Goal: Browse casually

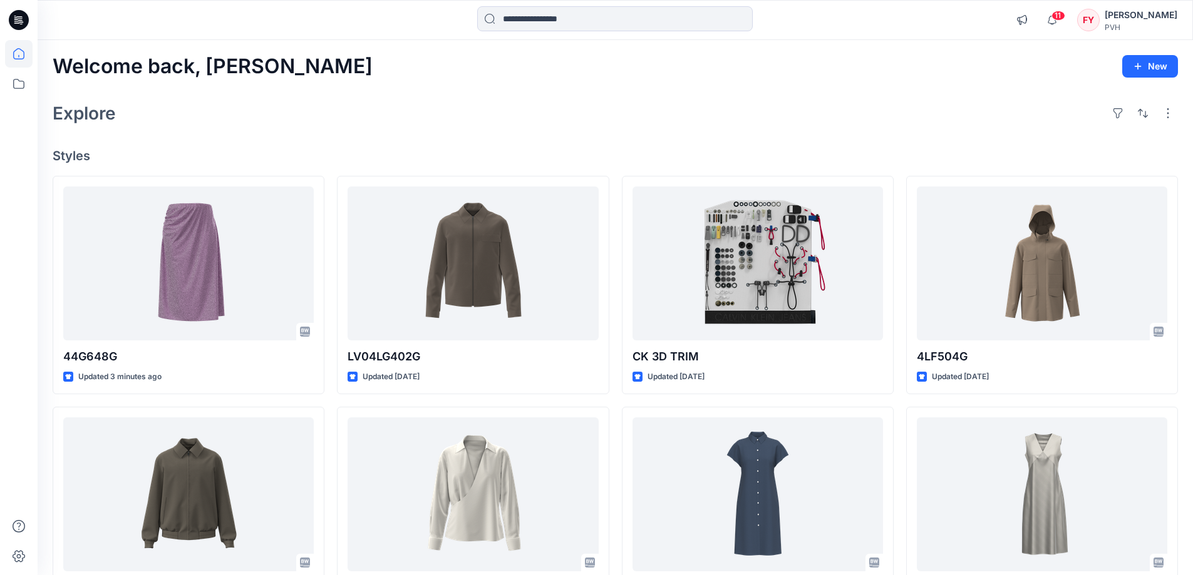
click at [850, 139] on div "Welcome back, Fu Yuan New Explore Styles 44G648G Updated 3 minutes ago 4LG500G …" at bounding box center [615, 478] width 1155 height 877
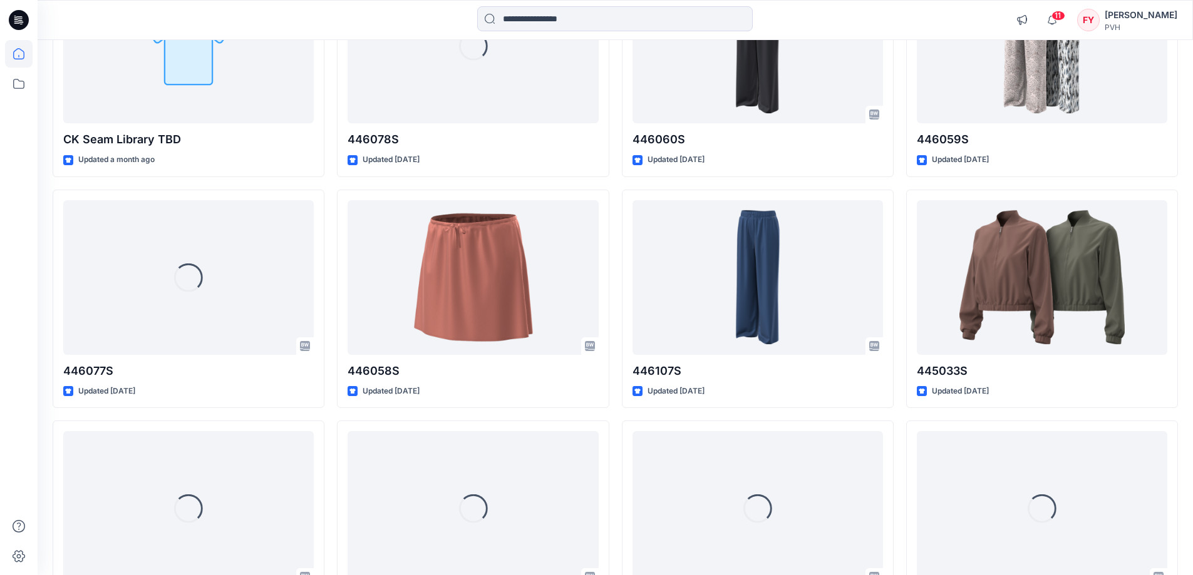
scroll to position [1728, 0]
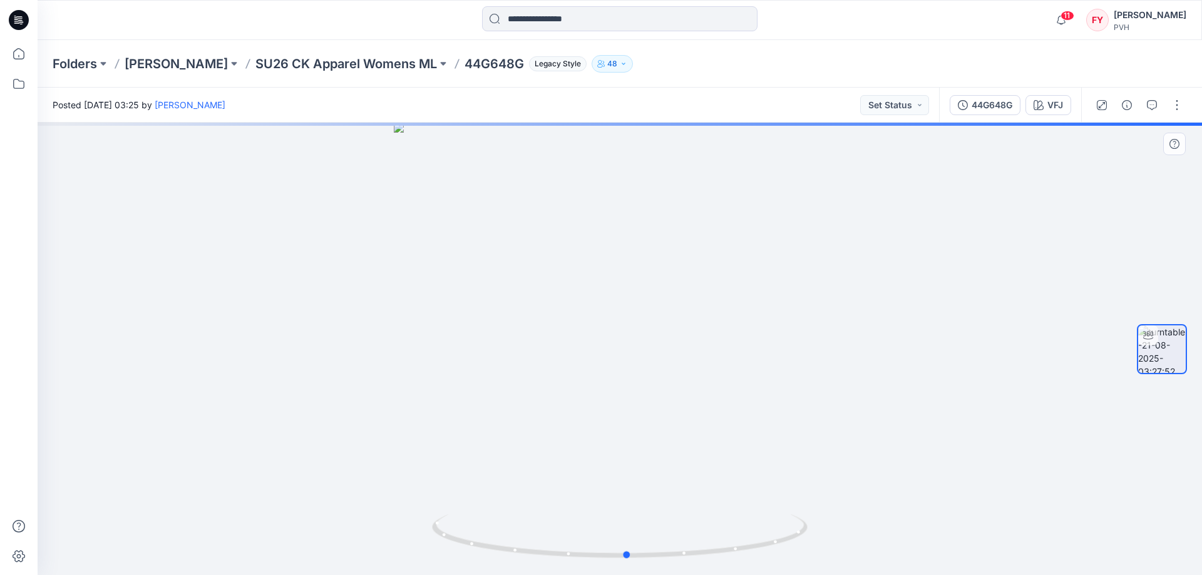
drag, startPoint x: 758, startPoint y: 478, endPoint x: 766, endPoint y: 471, distance: 10.6
click at [766, 471] on div at bounding box center [620, 349] width 1165 height 453
drag, startPoint x: 675, startPoint y: 152, endPoint x: 703, endPoint y: 526, distance: 375.5
click at [703, 526] on div at bounding box center [620, 349] width 1165 height 453
drag, startPoint x: 797, startPoint y: 508, endPoint x: 786, endPoint y: 480, distance: 30.5
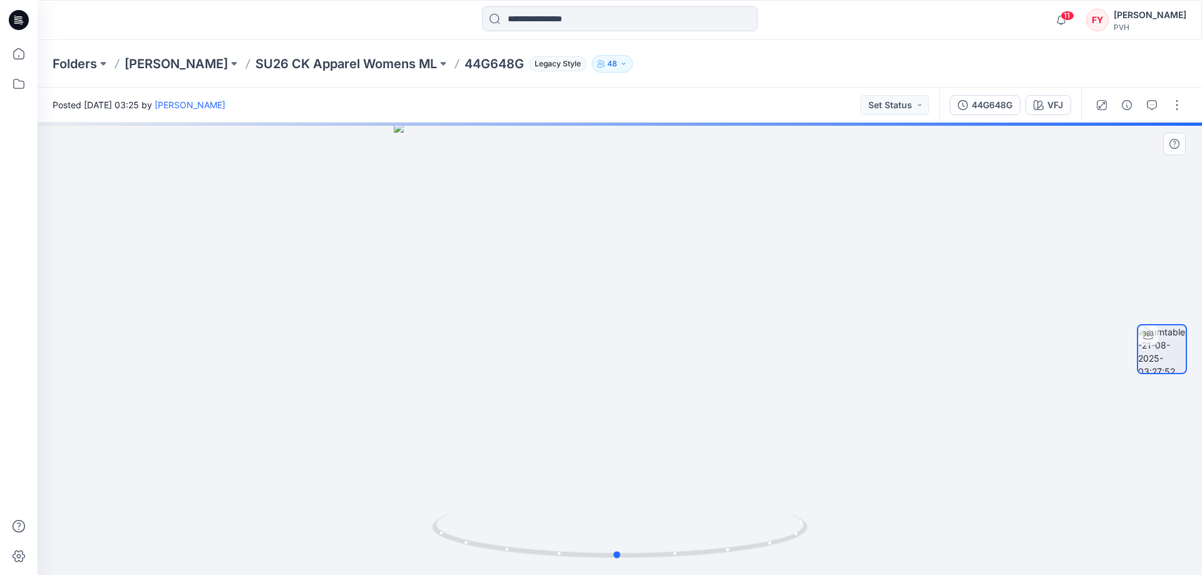
click at [786, 480] on div at bounding box center [620, 349] width 1165 height 453
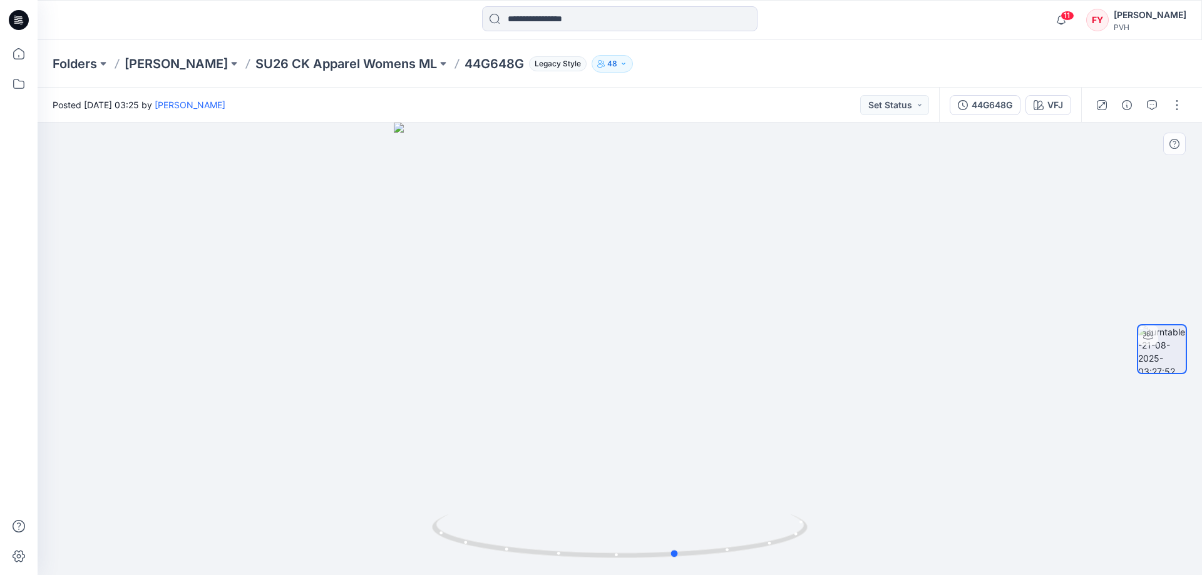
drag, startPoint x: 740, startPoint y: 473, endPoint x: 423, endPoint y: 460, distance: 316.5
click at [423, 460] on div at bounding box center [620, 349] width 1165 height 453
